Goal: Find specific page/section: Find specific page/section

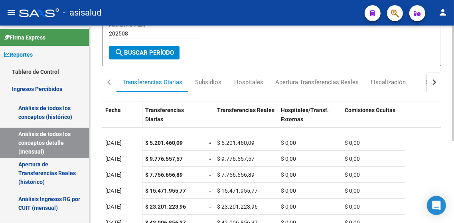
scroll to position [41, 0]
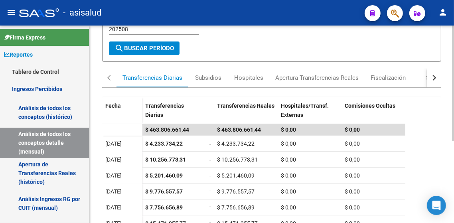
scroll to position [140, 0]
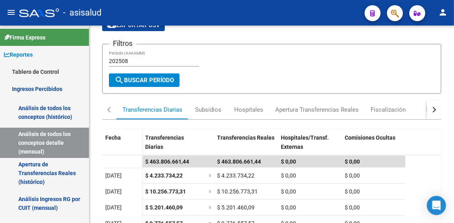
scroll to position [20, 0]
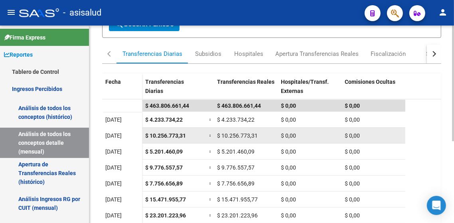
scroll to position [140, 0]
